Goal: Transaction & Acquisition: Book appointment/travel/reservation

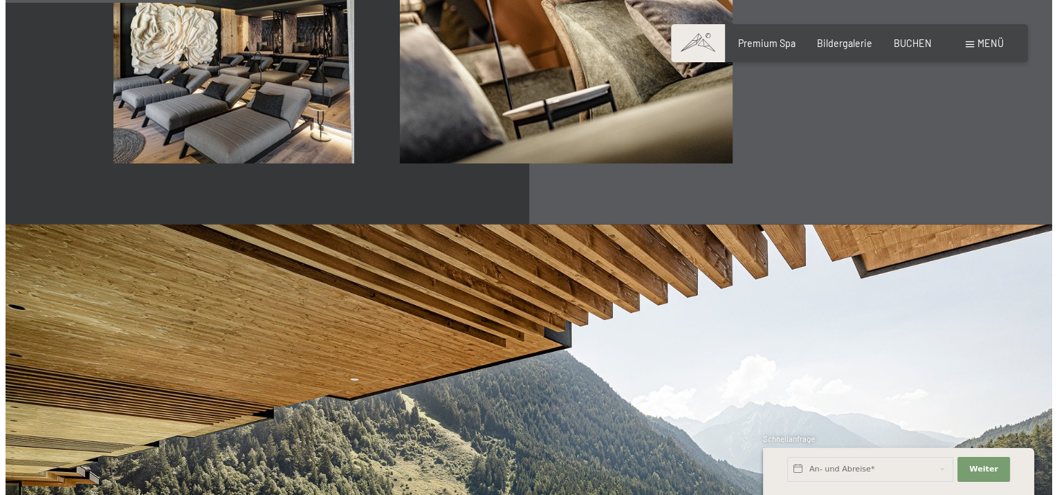
scroll to position [1130, 0]
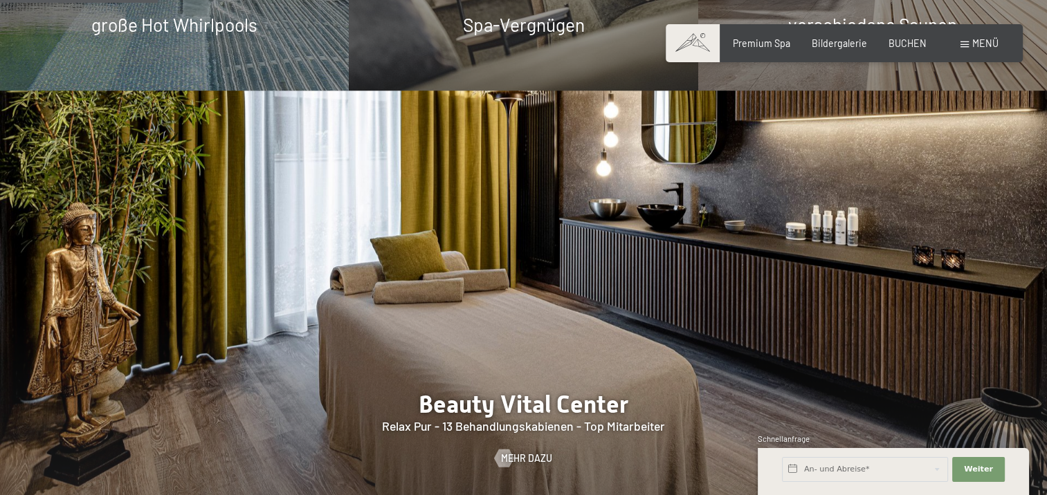
click at [959, 45] on div "Buchen Anfragen Premium Spa Bildergalerie BUCHEN Menü DE IT EN Gutschein Bilder…" at bounding box center [844, 44] width 308 height 14
click at [960, 44] on div "Menü" at bounding box center [979, 44] width 38 height 14
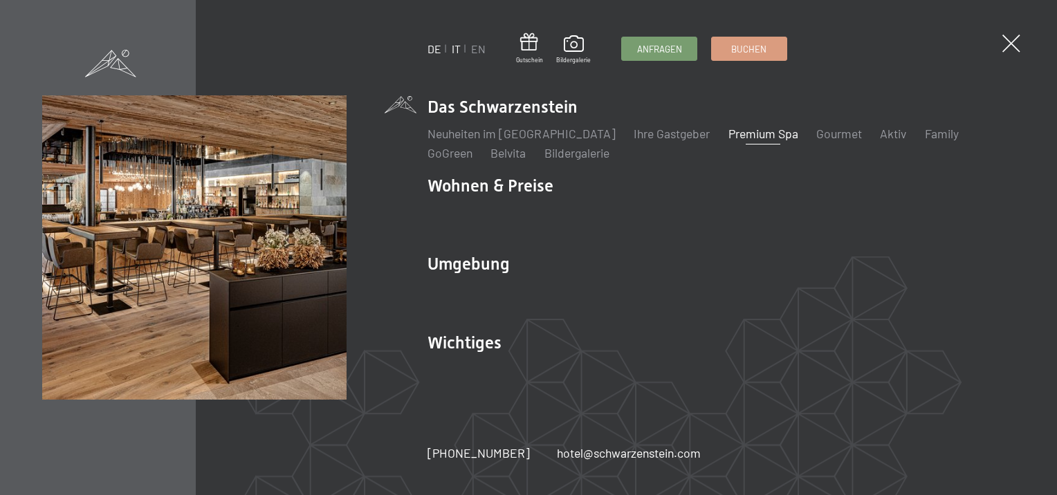
click at [457, 50] on link "IT" at bounding box center [456, 48] width 9 height 13
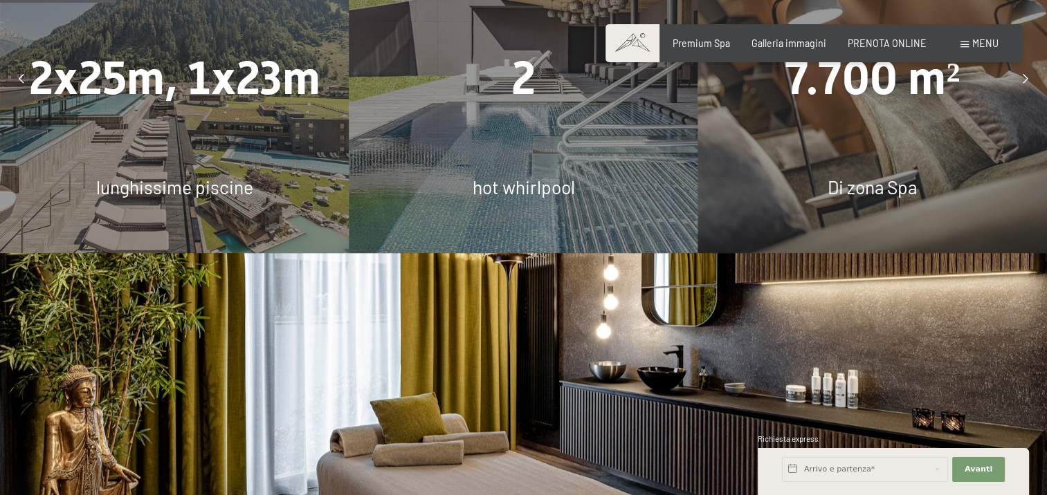
click at [24, 77] on icon at bounding box center [22, 79] width 6 height 10
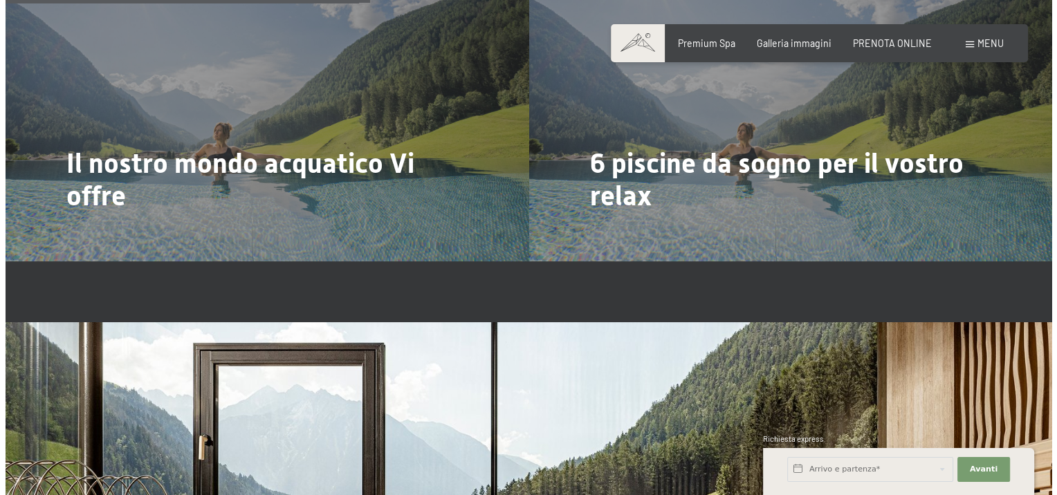
scroll to position [3047, 0]
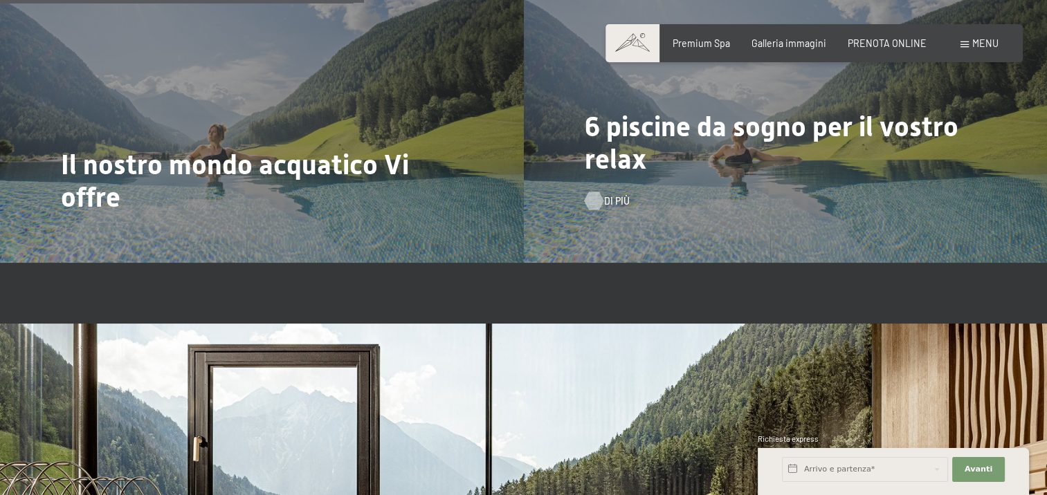
click at [598, 199] on div at bounding box center [593, 201] width 10 height 18
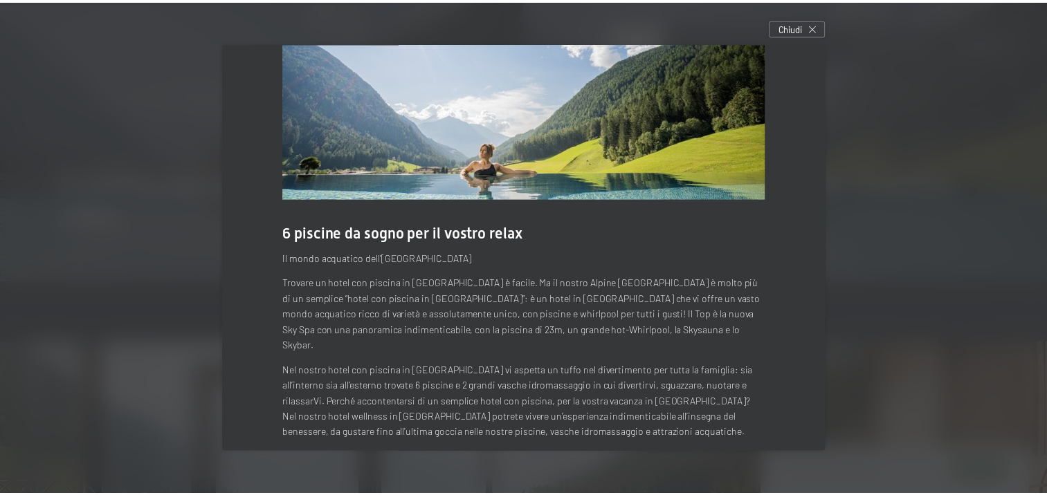
scroll to position [0, 0]
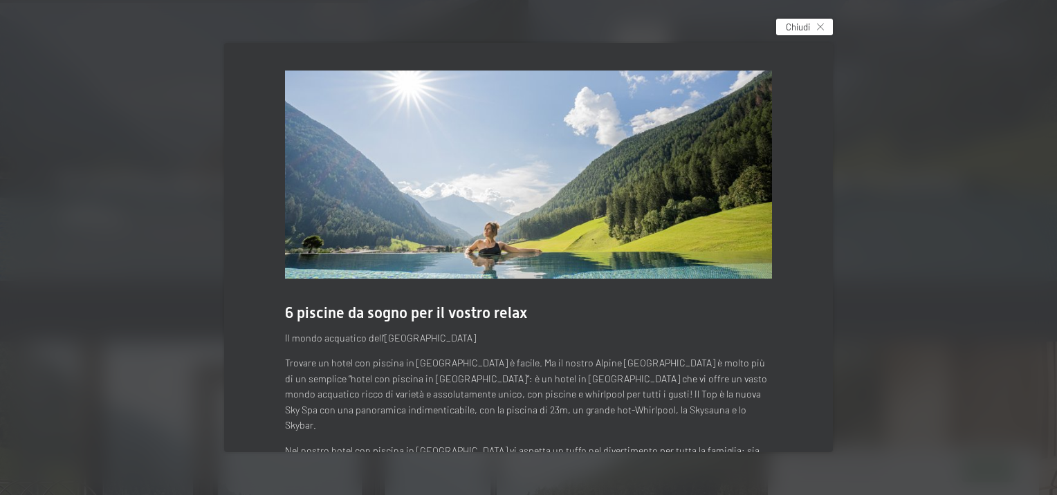
click at [809, 28] on span "Chiudi" at bounding box center [798, 27] width 24 height 12
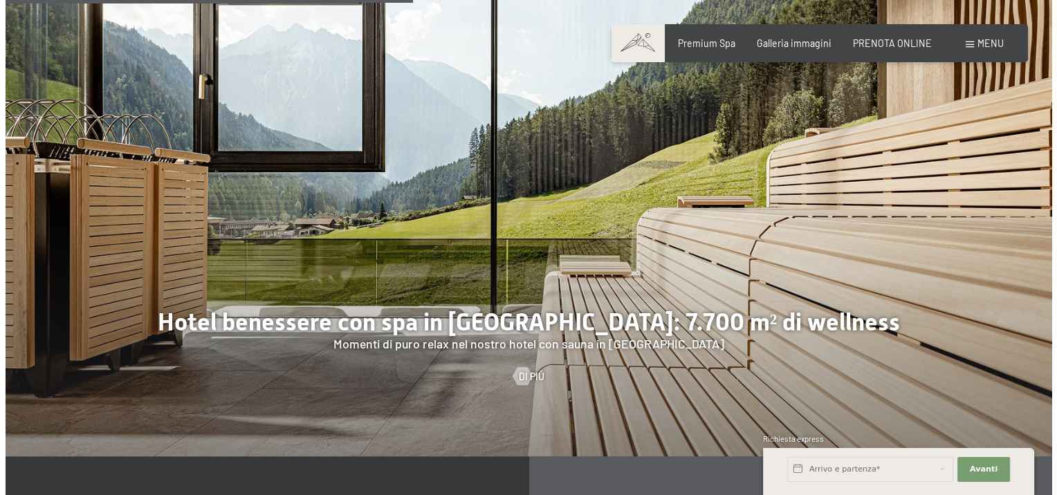
scroll to position [3415, 0]
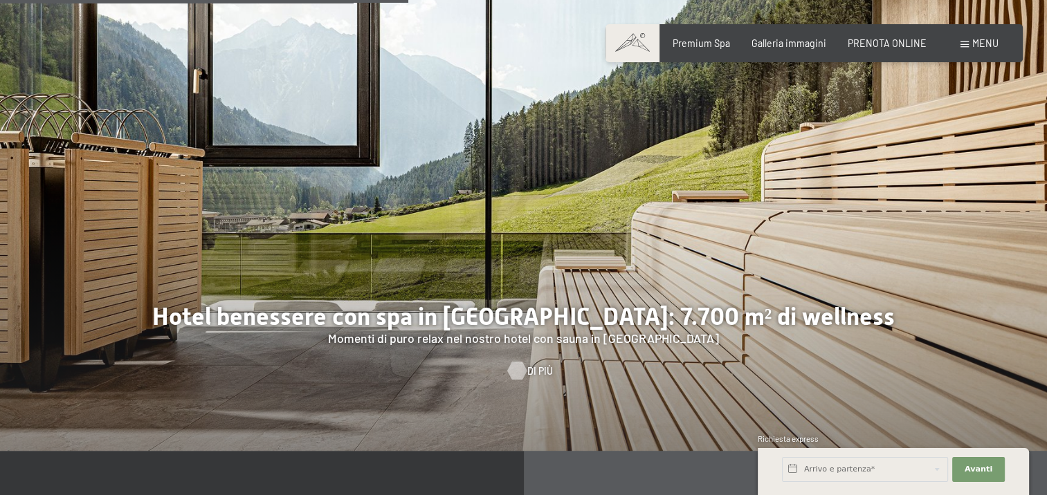
click at [522, 371] on div at bounding box center [516, 371] width 10 height 18
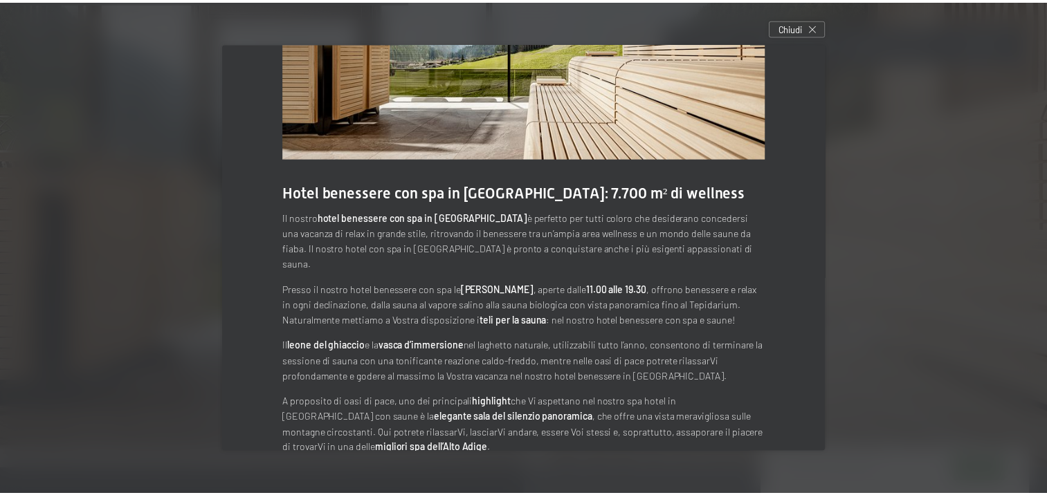
scroll to position [136, 0]
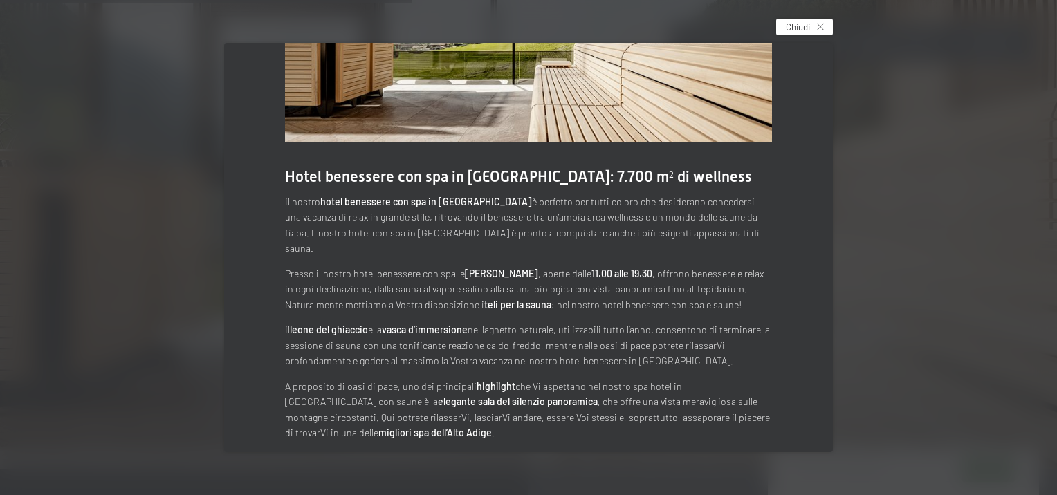
click at [793, 21] on span "Chiudi" at bounding box center [798, 27] width 24 height 12
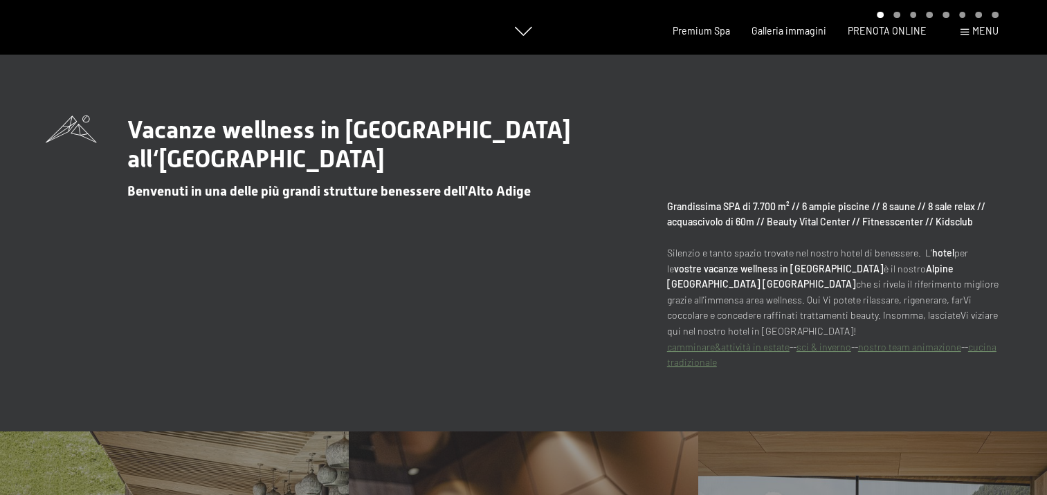
scroll to position [0, 0]
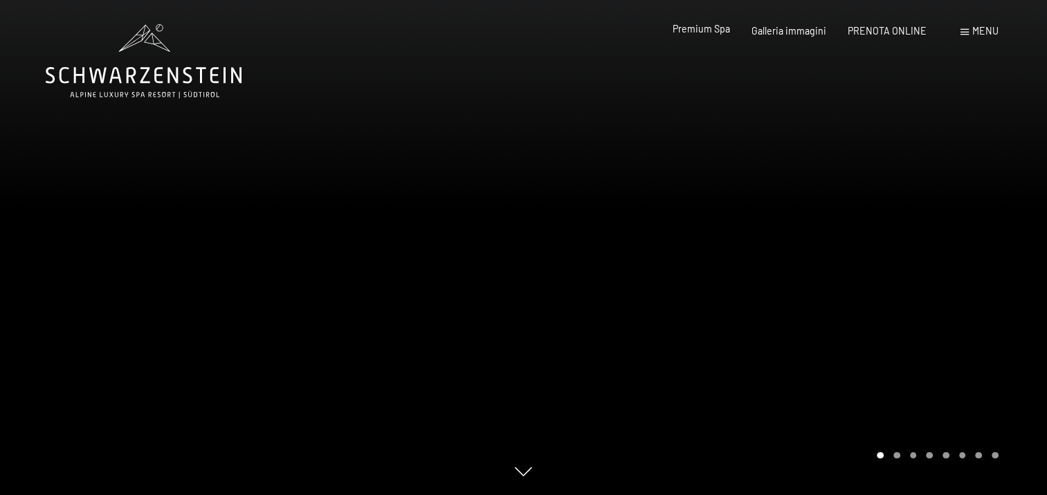
click at [710, 30] on span "Premium Spa" at bounding box center [700, 29] width 57 height 12
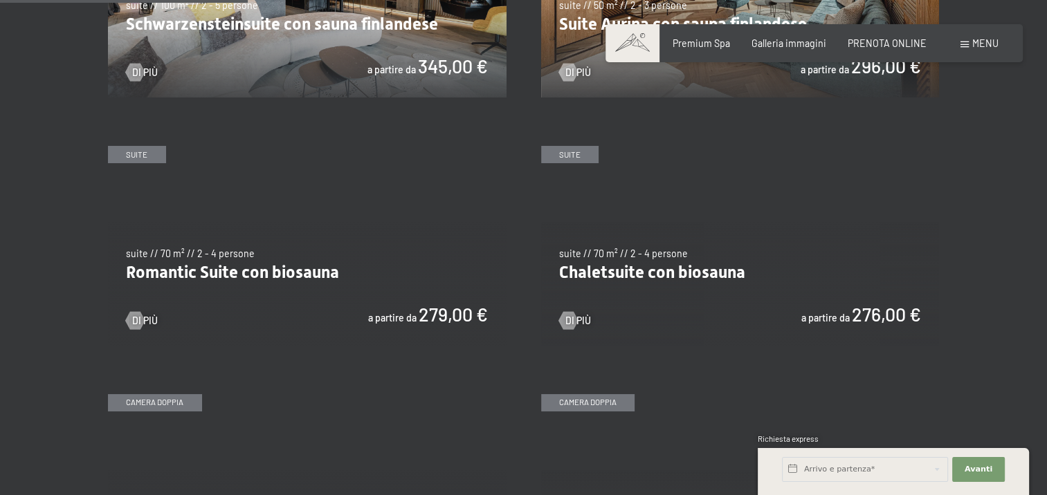
scroll to position [1146, 0]
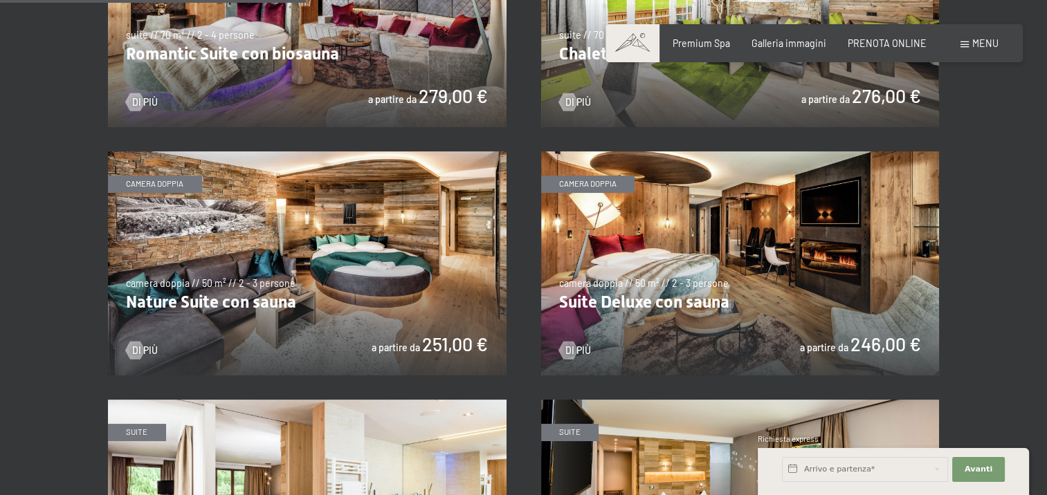
click at [470, 307] on img at bounding box center [307, 263] width 398 height 224
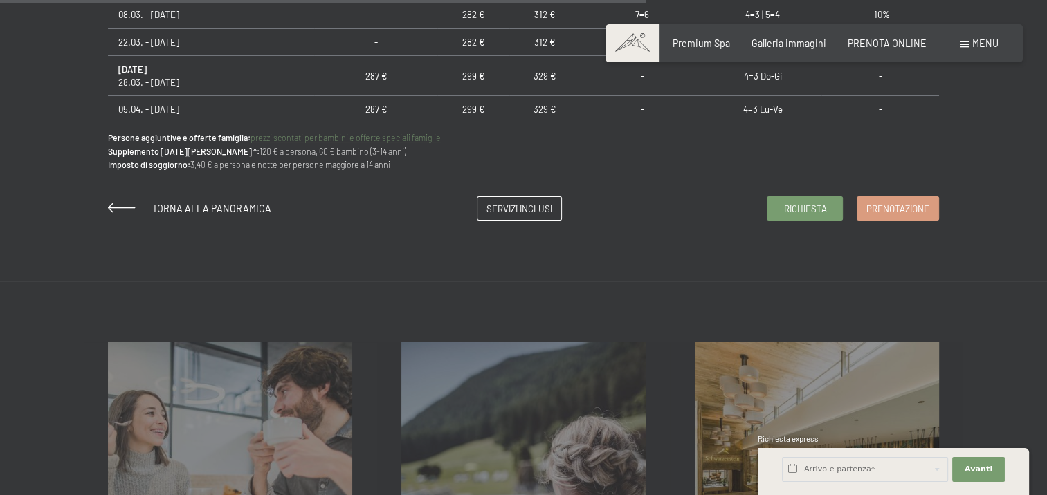
scroll to position [1068, 0]
click at [891, 213] on link "Prenotazione" at bounding box center [897, 207] width 81 height 23
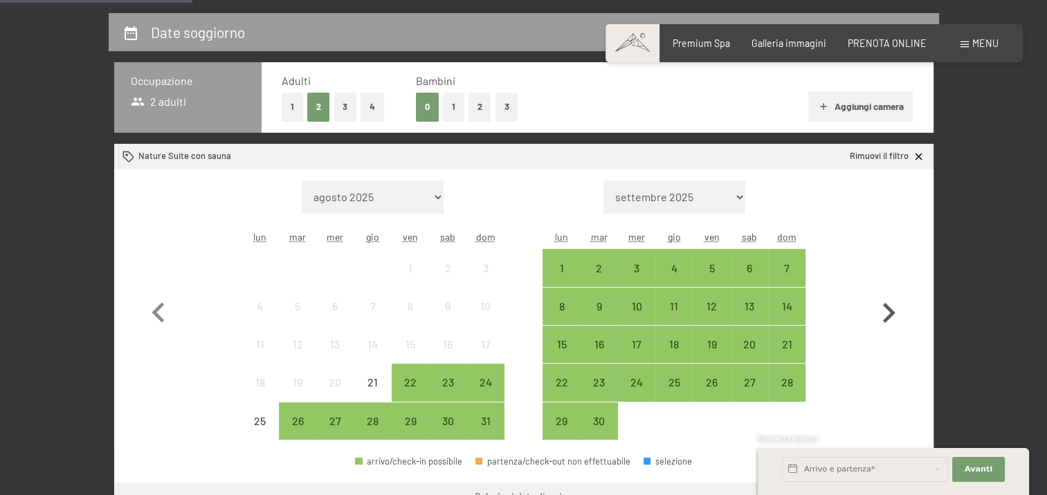
scroll to position [303, 0]
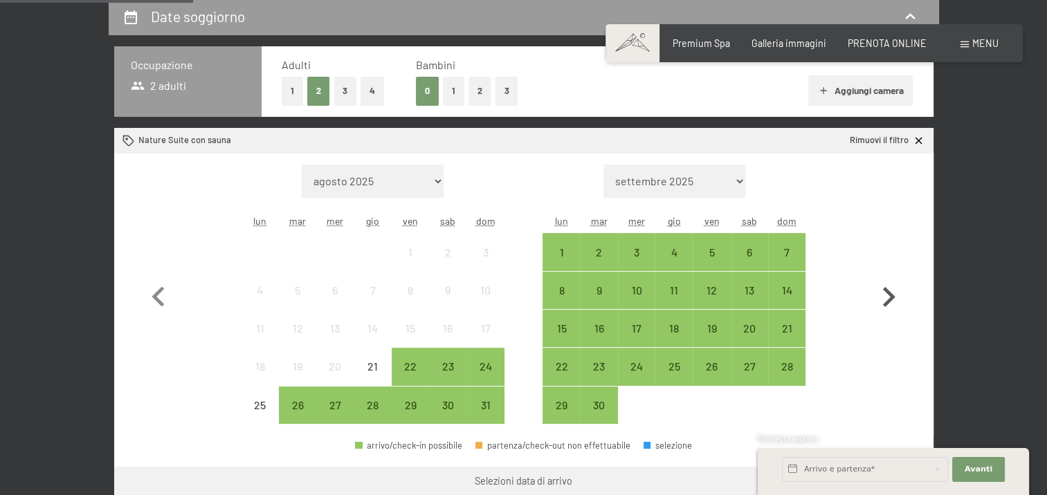
click at [888, 305] on icon "button" at bounding box center [888, 297] width 40 height 40
select select "[DATE]"
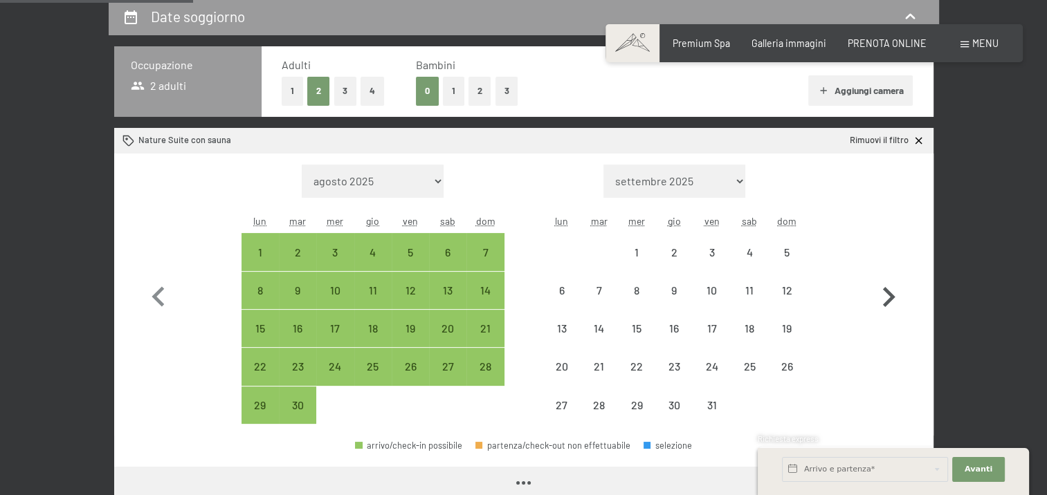
click at [888, 305] on icon "button" at bounding box center [888, 297] width 40 height 40
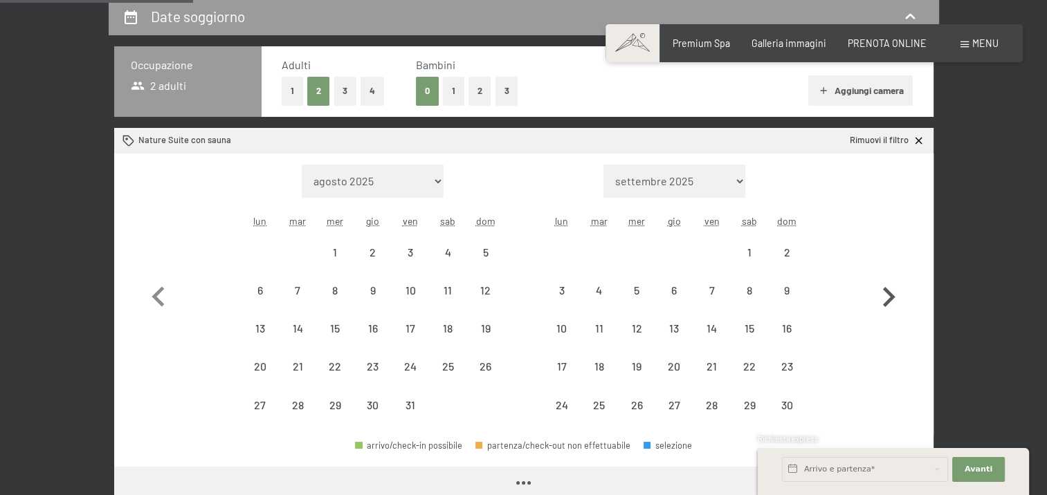
click at [888, 305] on icon "button" at bounding box center [888, 297] width 40 height 40
select select "[DATE]"
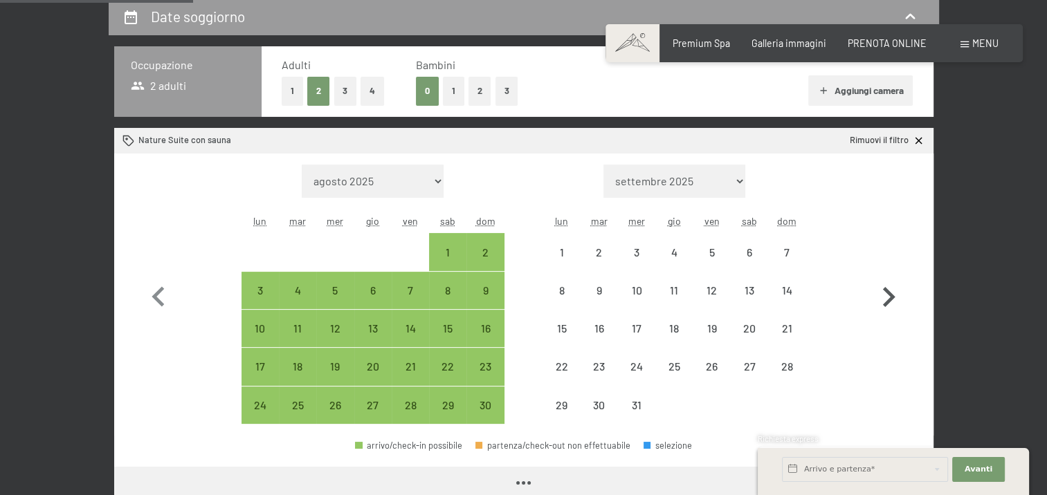
select select "[DATE]"
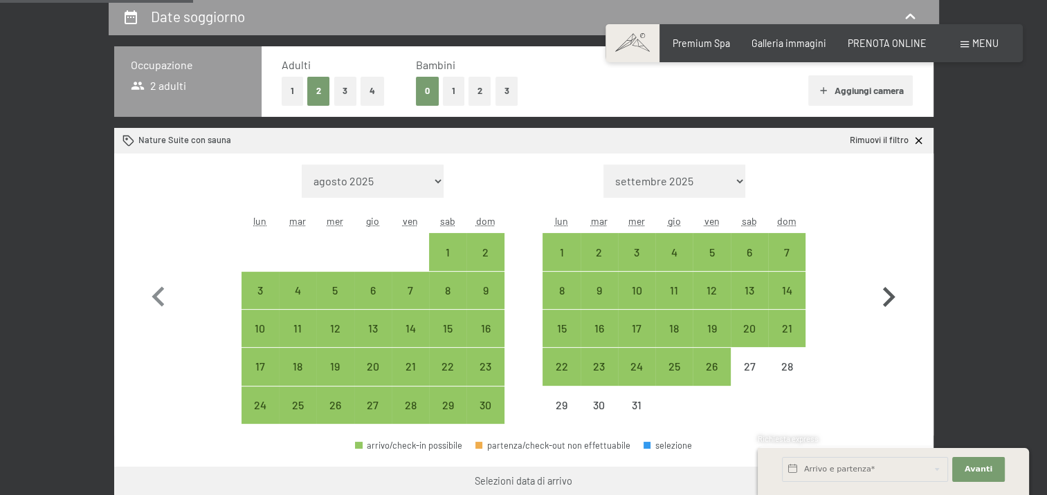
click at [888, 305] on icon "button" at bounding box center [888, 297] width 40 height 40
select select "[DATE]"
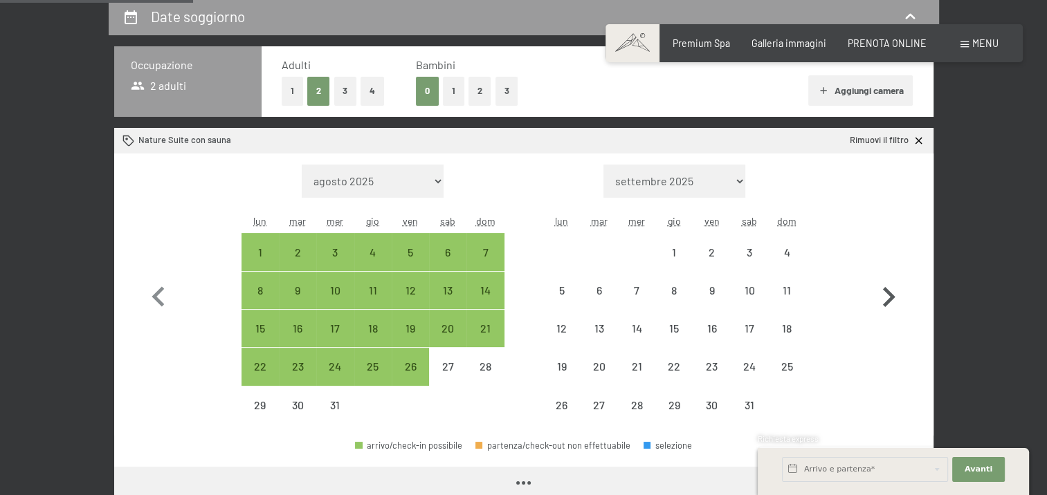
select select "[DATE]"
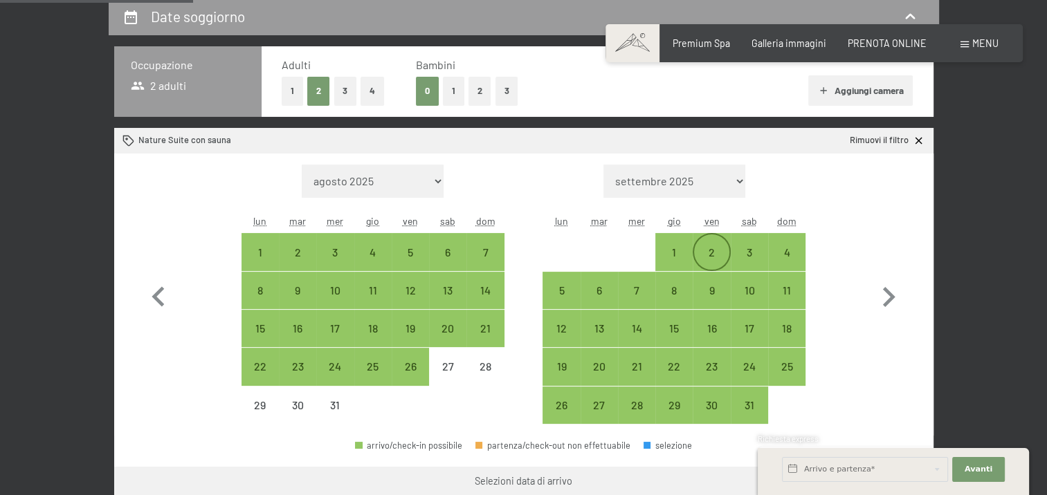
click at [715, 243] on div "2" at bounding box center [711, 252] width 35 height 35
select select "[DATE]"
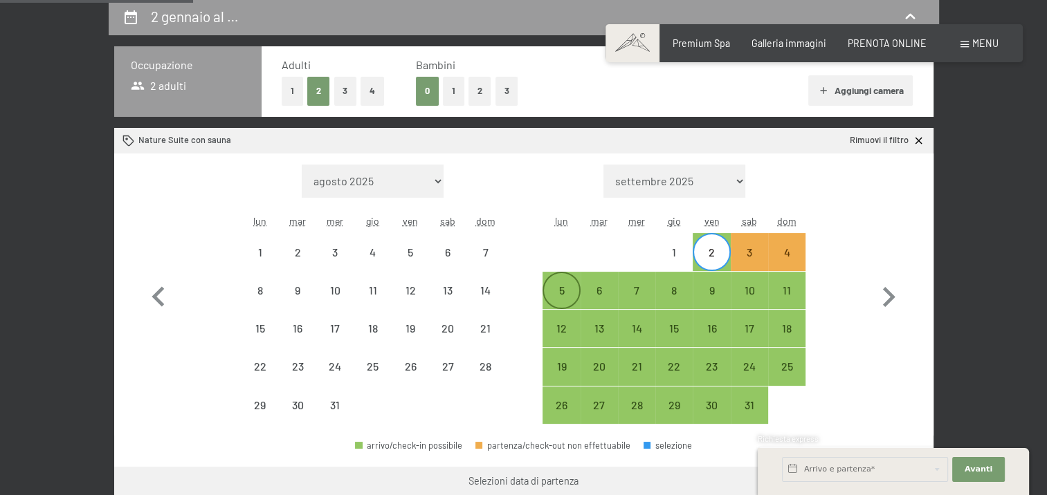
click at [558, 297] on div "5" at bounding box center [561, 302] width 35 height 35
select select "[DATE]"
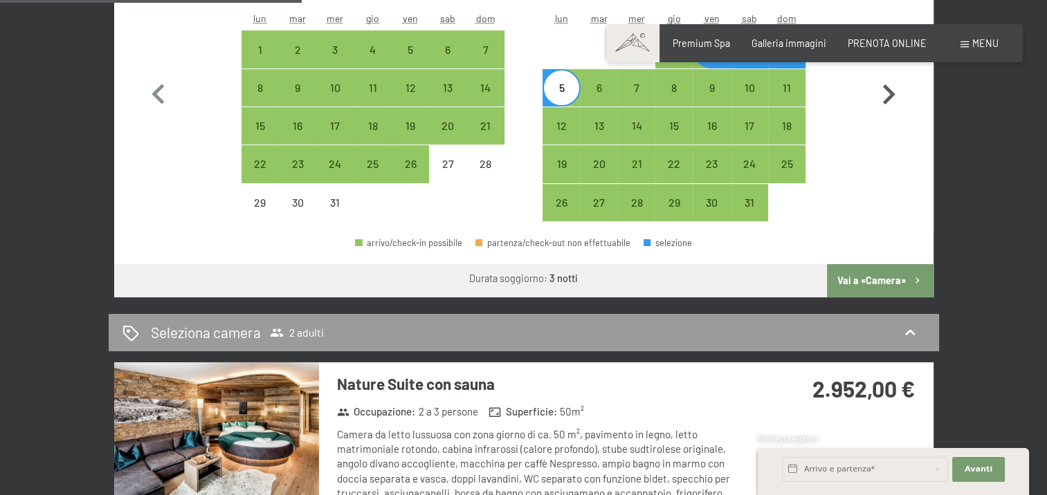
scroll to position [506, 0]
click at [877, 282] on button "Vai a «Camera»" at bounding box center [880, 280] width 106 height 33
select select "[DATE]"
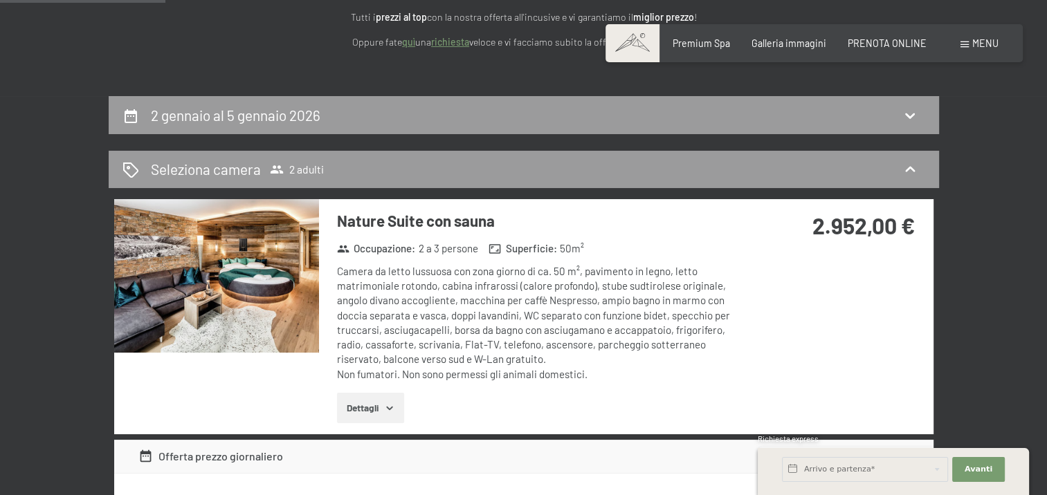
scroll to position [0, 0]
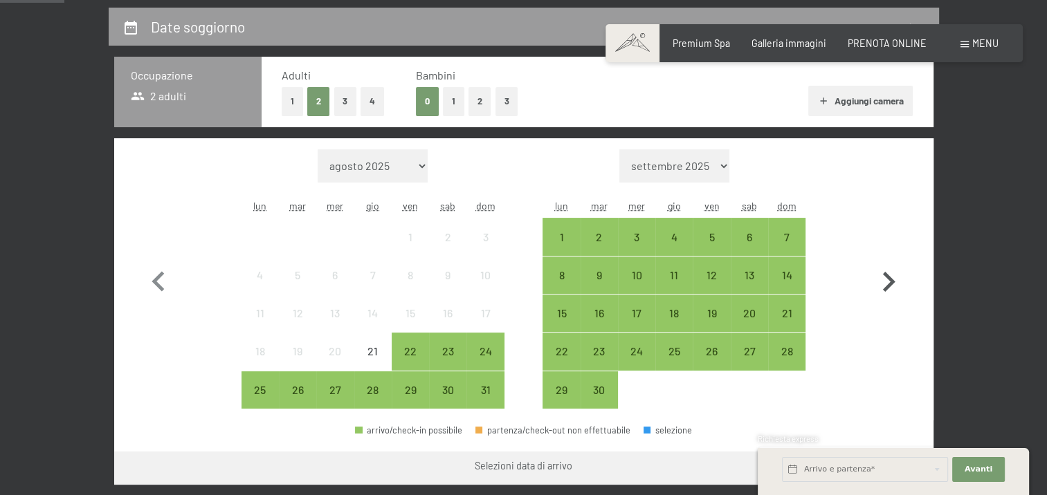
click at [881, 276] on icon "button" at bounding box center [888, 282] width 40 height 40
select select "[DATE]"
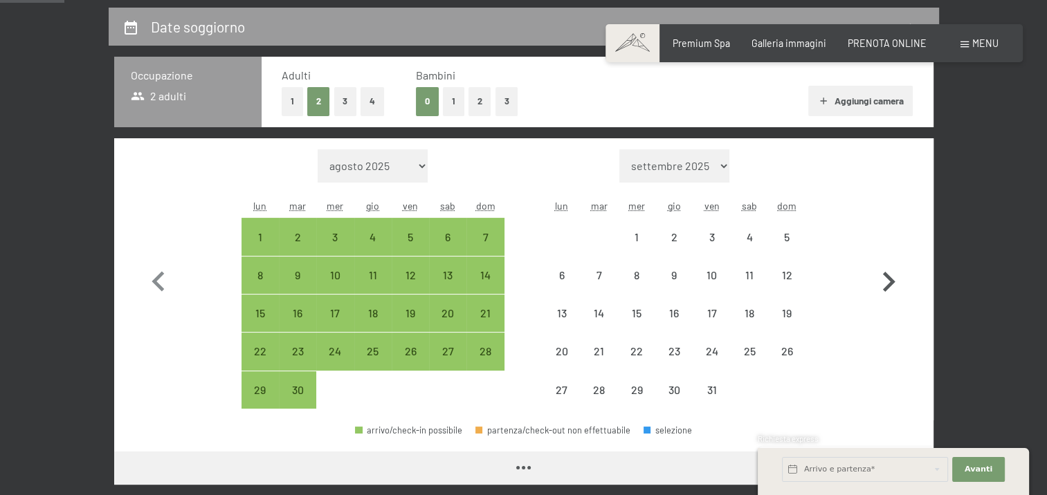
click at [881, 276] on icon "button" at bounding box center [888, 282] width 40 height 40
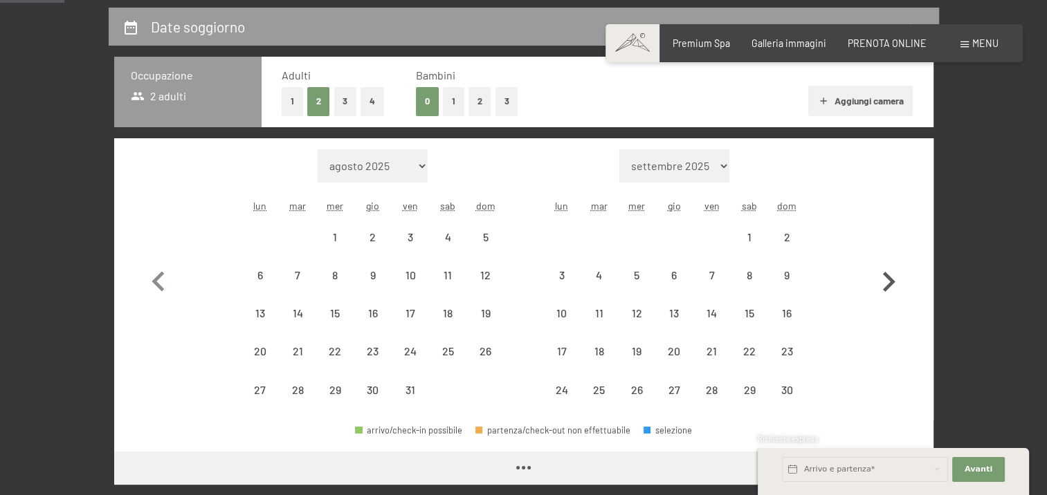
click at [881, 276] on icon "button" at bounding box center [888, 282] width 40 height 40
select select "[DATE]"
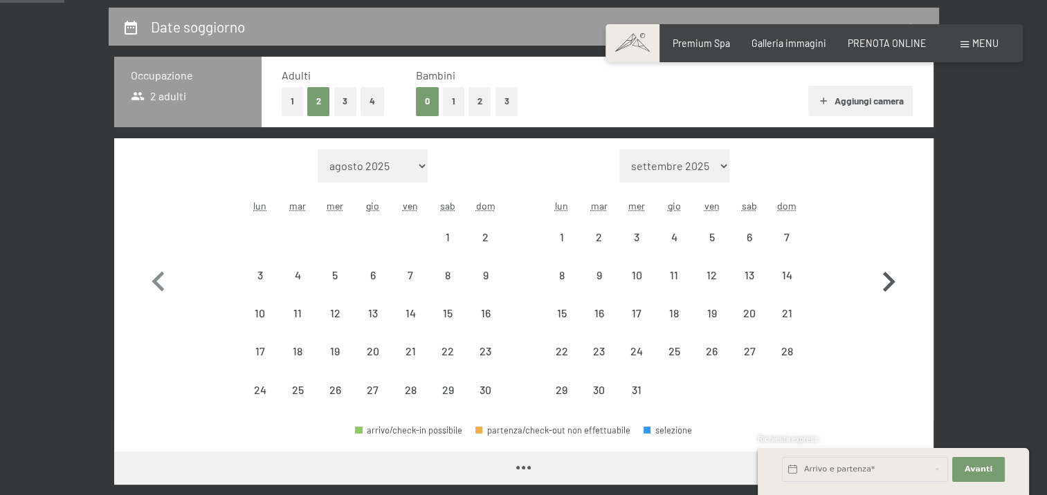
click at [881, 276] on icon "button" at bounding box center [888, 282] width 40 height 40
select select "[DATE]"
click at [881, 276] on icon "button" at bounding box center [888, 282] width 40 height 40
select select "[DATE]"
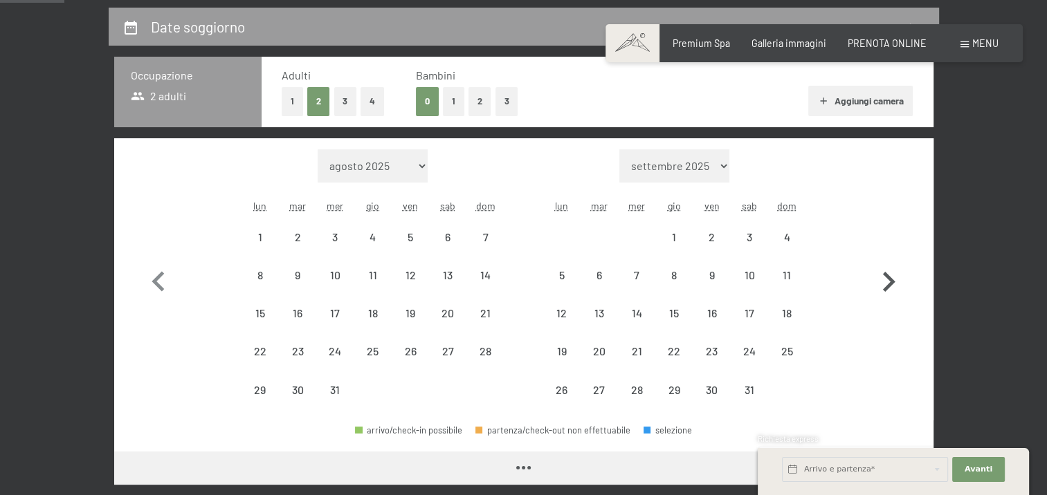
select select "[DATE]"
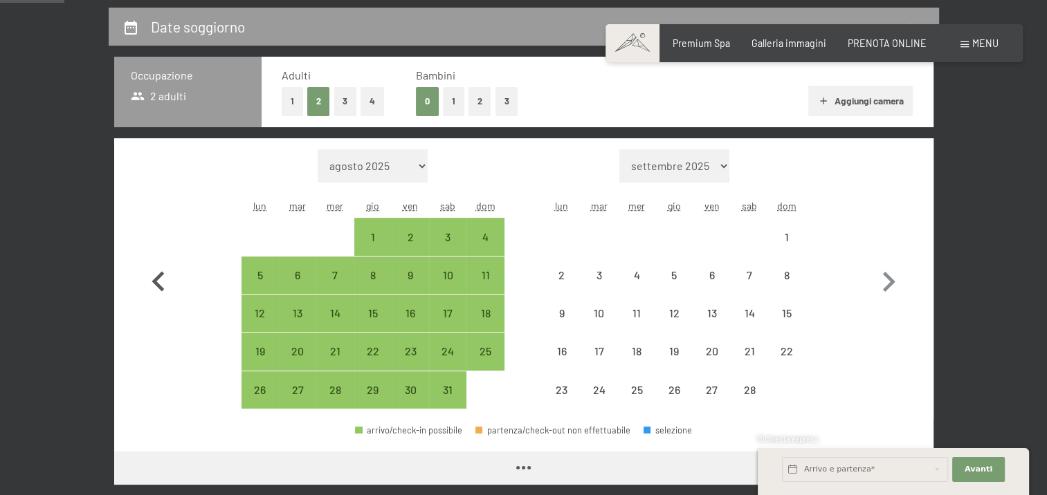
select select "[DATE]"
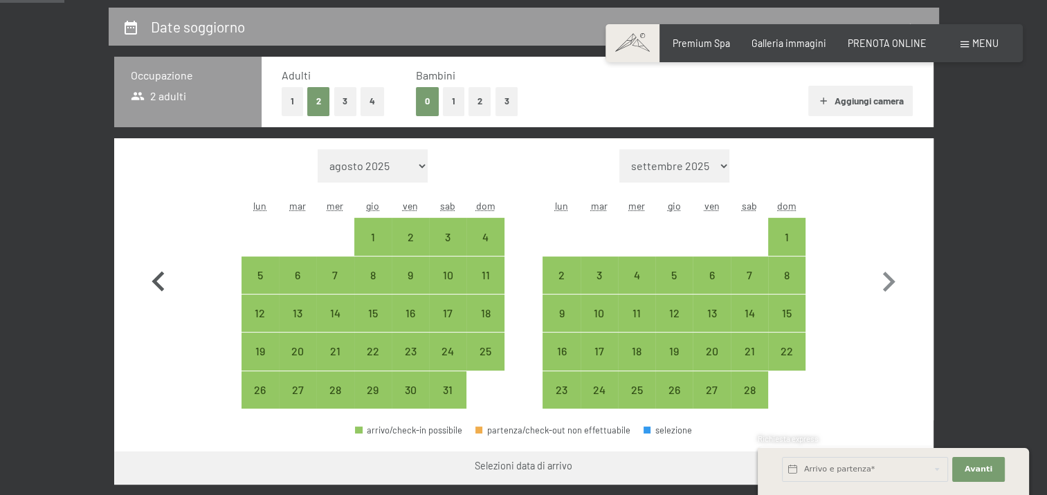
click at [152, 279] on icon "button" at bounding box center [157, 281] width 12 height 20
select select "[DATE]"
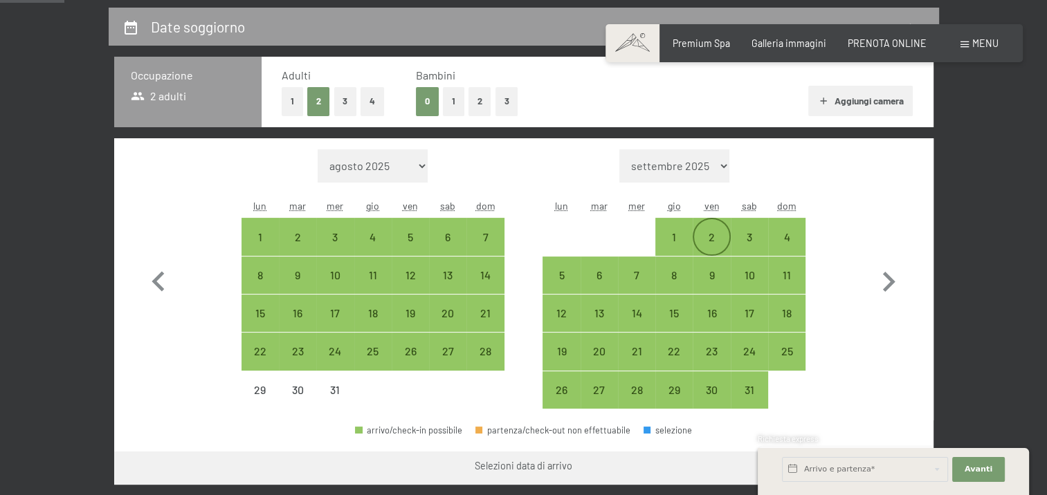
click at [704, 235] on div "2" at bounding box center [711, 249] width 35 height 35
select select "[DATE]"
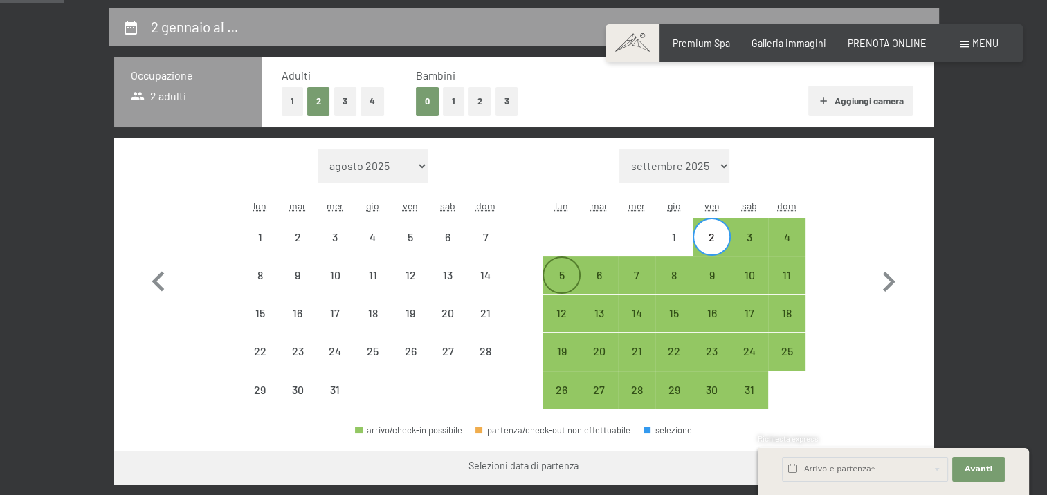
click at [551, 272] on div "5" at bounding box center [561, 287] width 35 height 35
select select "[DATE]"
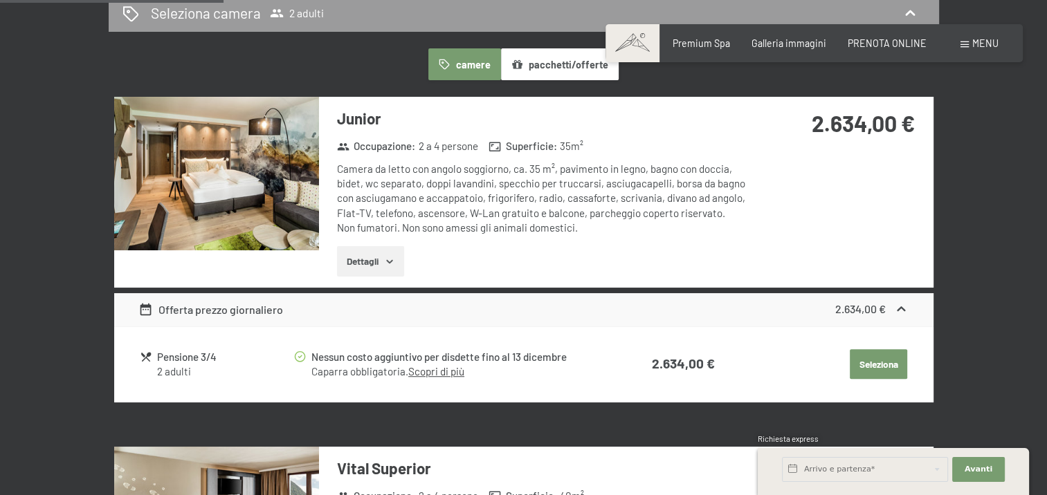
scroll to position [946, 0]
